Goal: Task Accomplishment & Management: Manage account settings

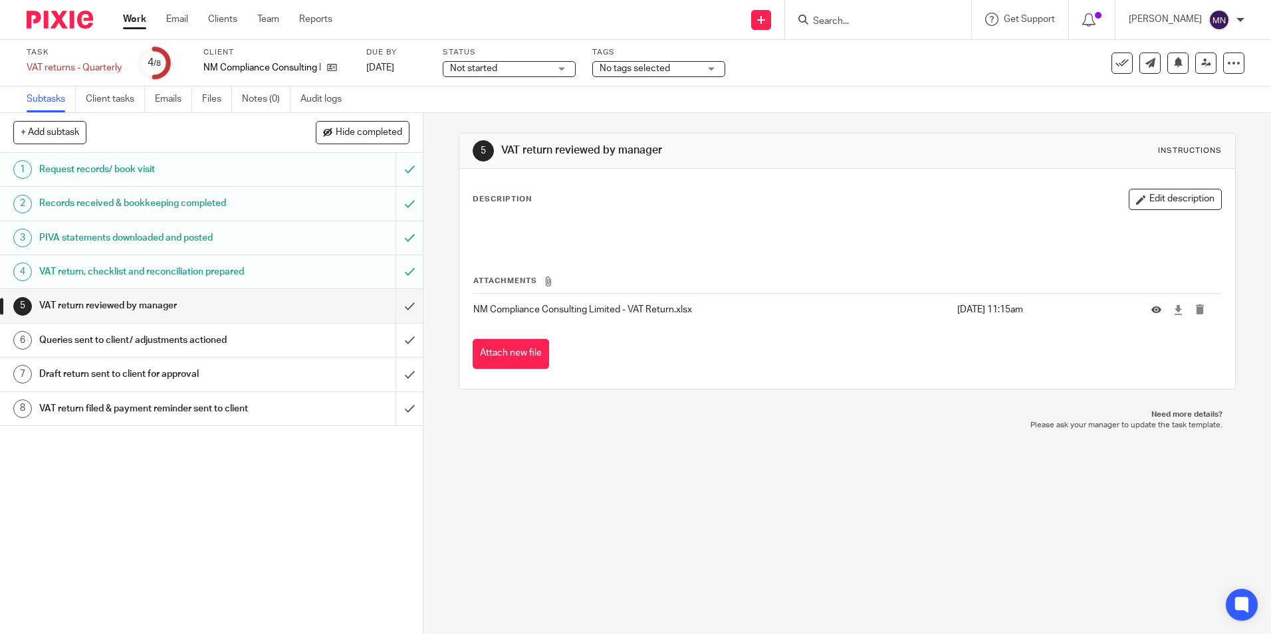
click at [137, 305] on h1 "VAT return reviewed by manager" at bounding box center [153, 306] width 229 height 20
click at [149, 271] on h1 "VAT return, checklist and reconciliation prepared" at bounding box center [153, 272] width 229 height 20
click at [154, 238] on h1 "PIVA statements downloaded and posted" at bounding box center [153, 238] width 229 height 20
click at [176, 201] on h1 "Records received & bookkeeping completed" at bounding box center [153, 203] width 229 height 20
click at [115, 165] on h1 "Request records/ book visit" at bounding box center [153, 170] width 229 height 20
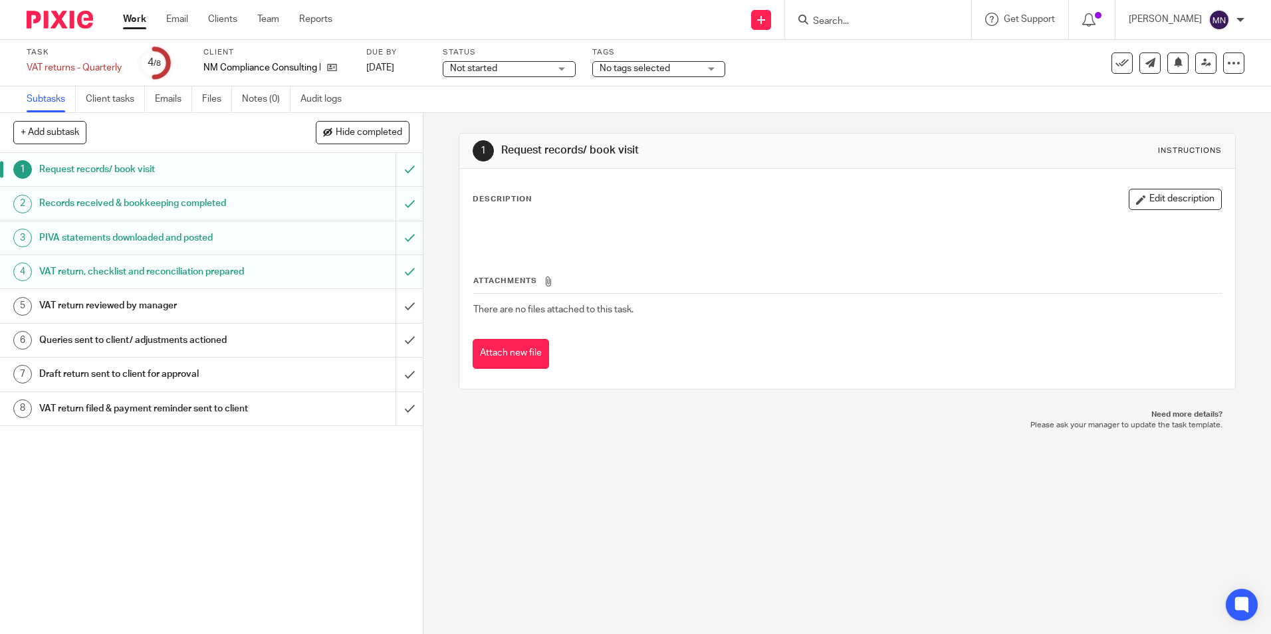
click at [150, 268] on h1 "VAT return, checklist and reconciliation prepared" at bounding box center [153, 272] width 229 height 20
